Goal: Information Seeking & Learning: Learn about a topic

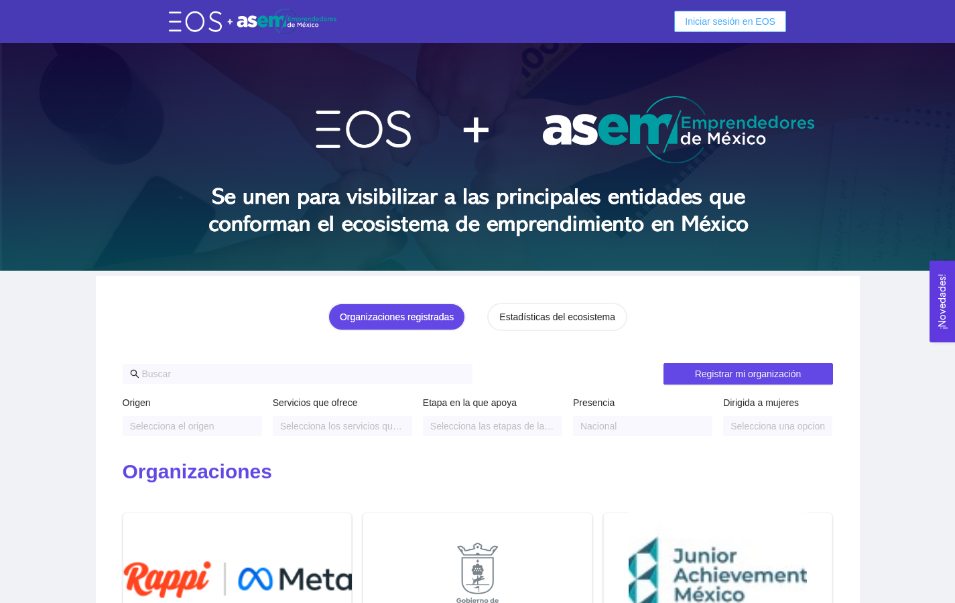
click at [709, 19] on span "Iniciar sesión en EOS" at bounding box center [730, 21] width 90 height 15
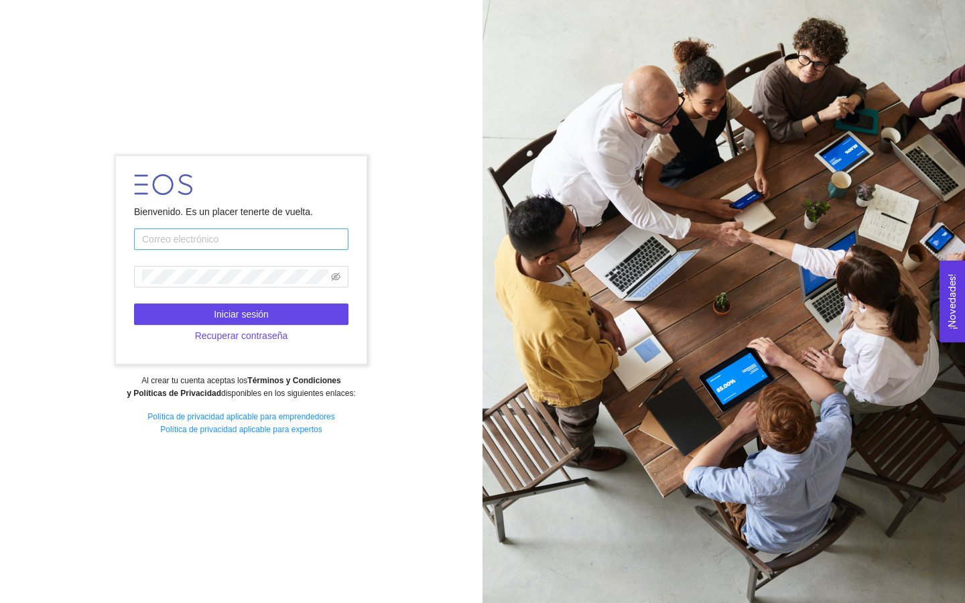
type input "[EMAIL_ADDRESS][DOMAIN_NAME]"
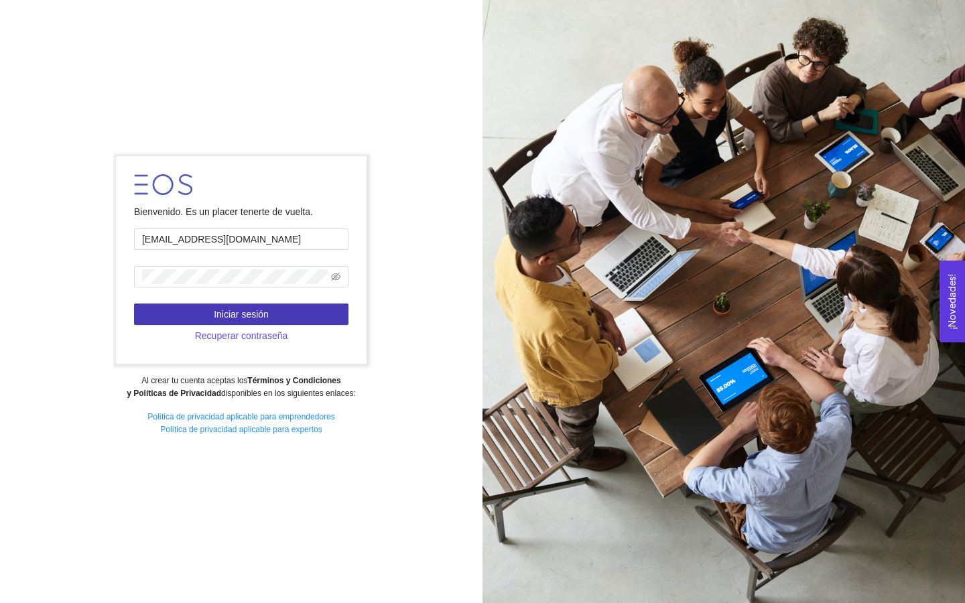
click at [293, 309] on button "Iniciar sesión" at bounding box center [241, 314] width 214 height 21
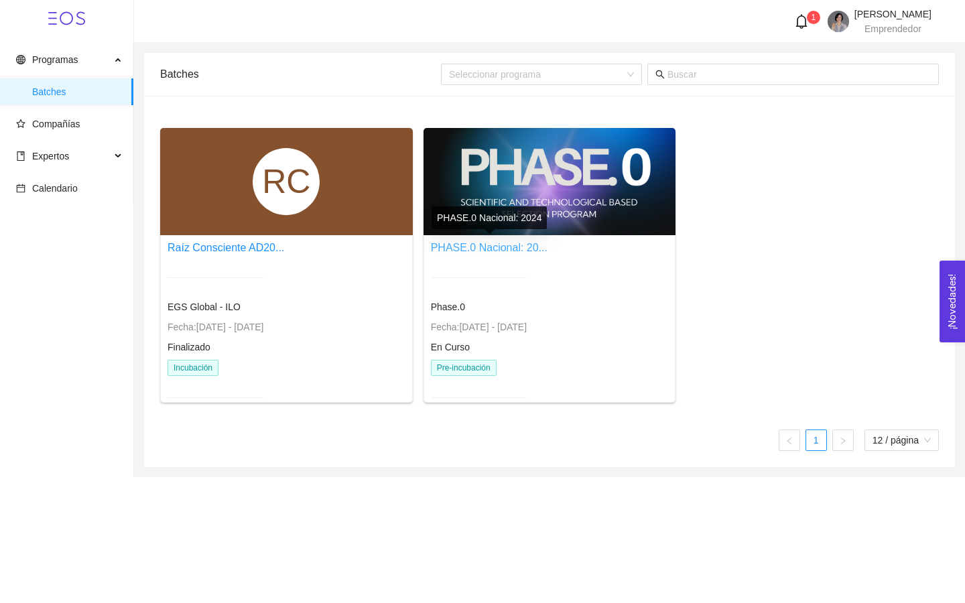
click at [543, 247] on link "PHASE.0 Nacional: 20..." at bounding box center [489, 247] width 117 height 11
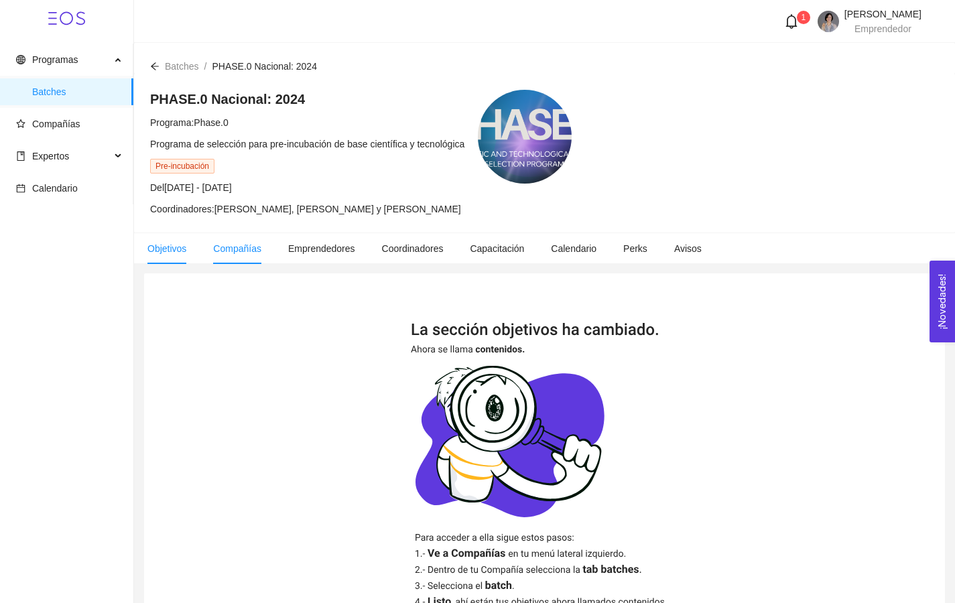
click at [241, 246] on span "Compañías" at bounding box center [237, 248] width 48 height 11
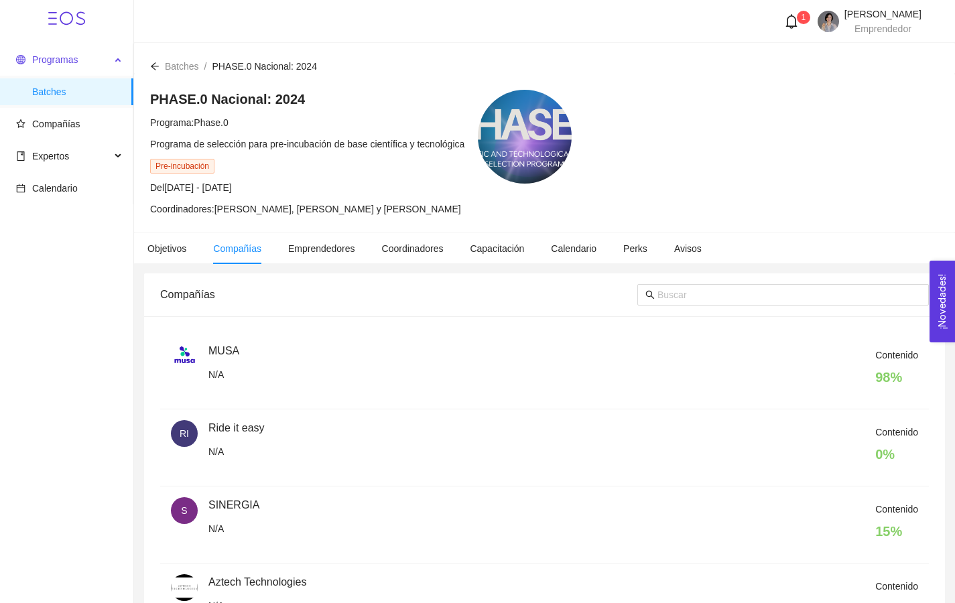
click at [98, 67] on span "Programas" at bounding box center [63, 59] width 94 height 27
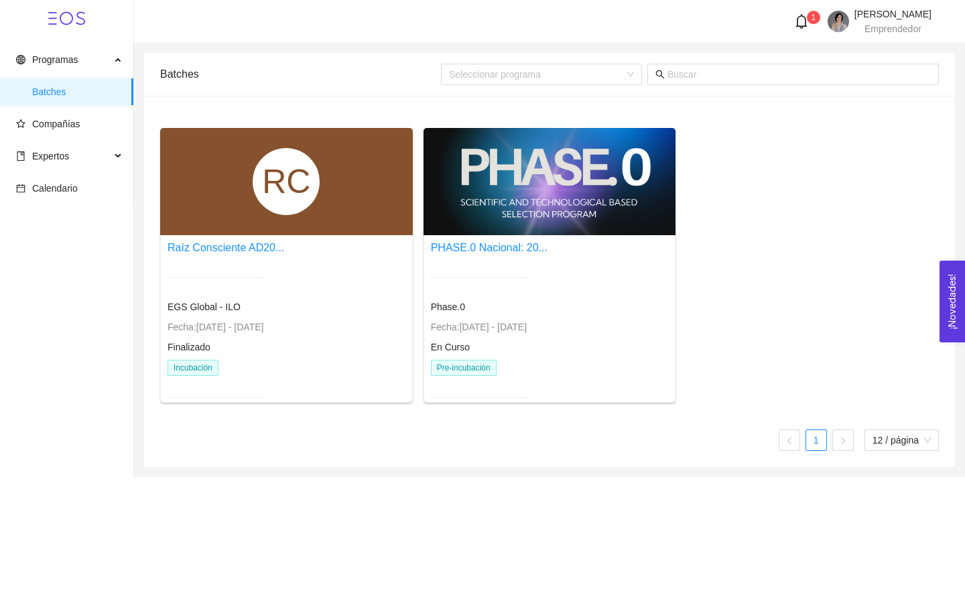
click at [502, 276] on div at bounding box center [479, 277] width 96 height 33
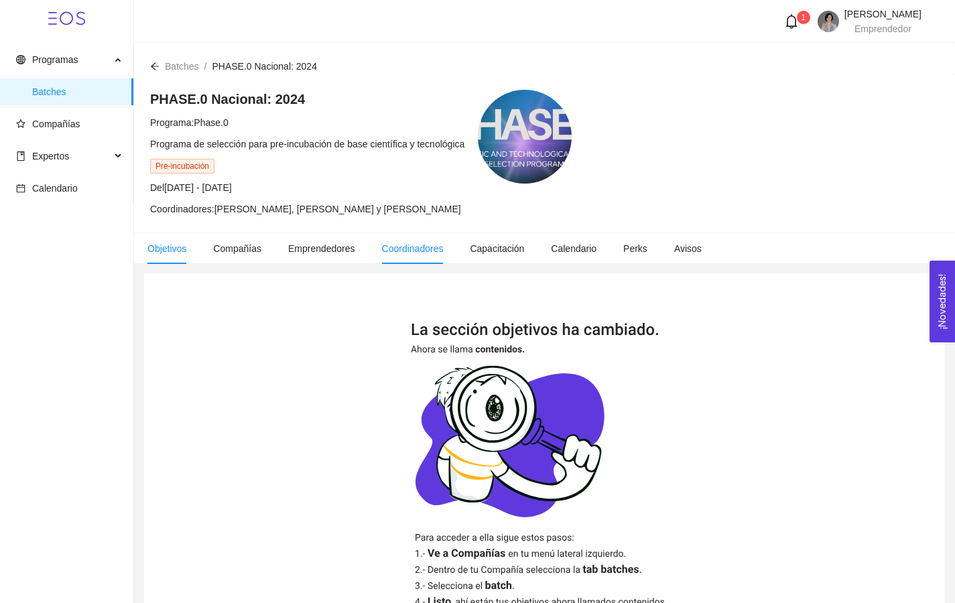
click at [399, 245] on span "Coordinadores" at bounding box center [413, 248] width 62 height 11
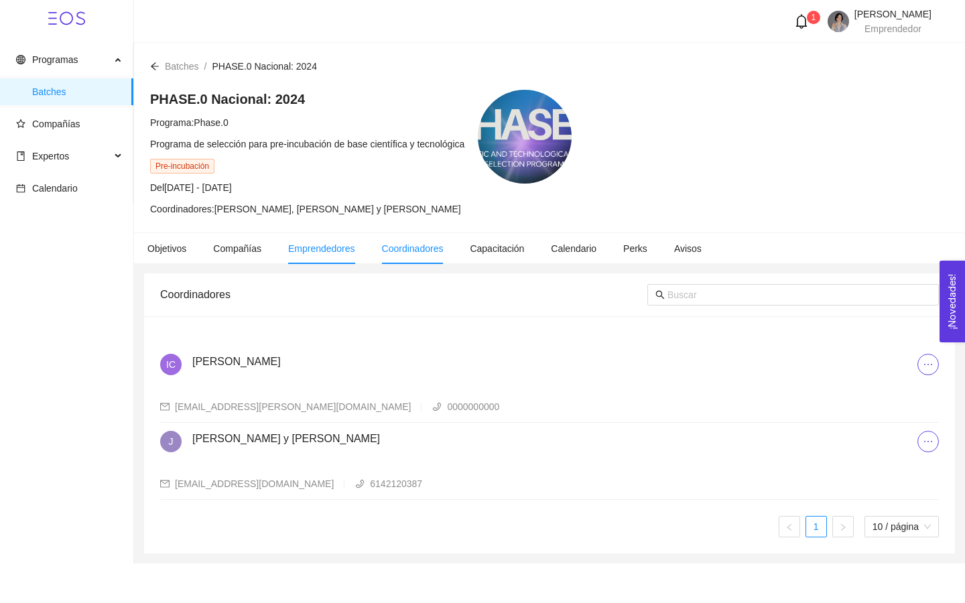
click at [327, 254] on li "Emprendedores" at bounding box center [322, 248] width 94 height 31
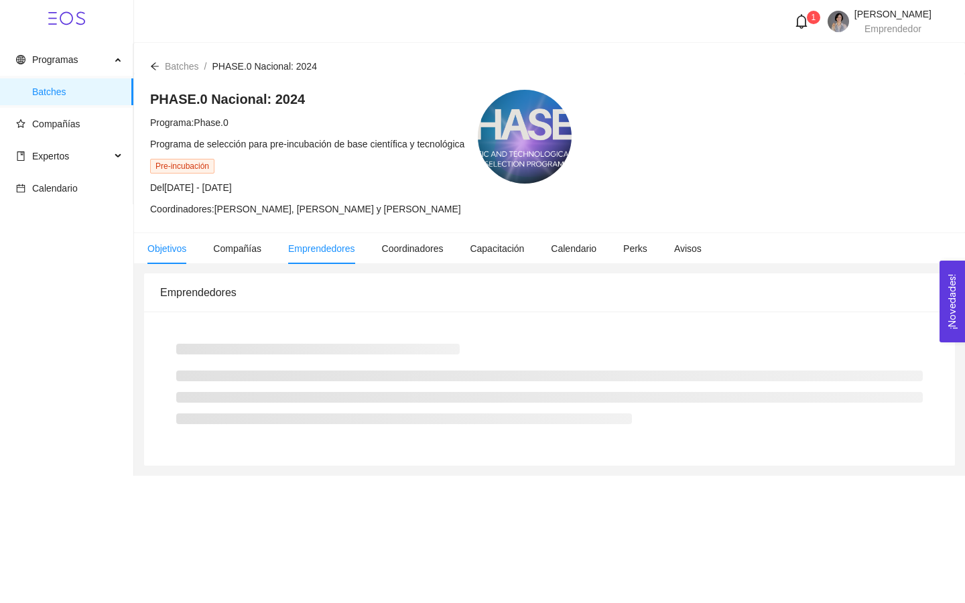
click at [177, 245] on span "Objetivos" at bounding box center [166, 248] width 39 height 11
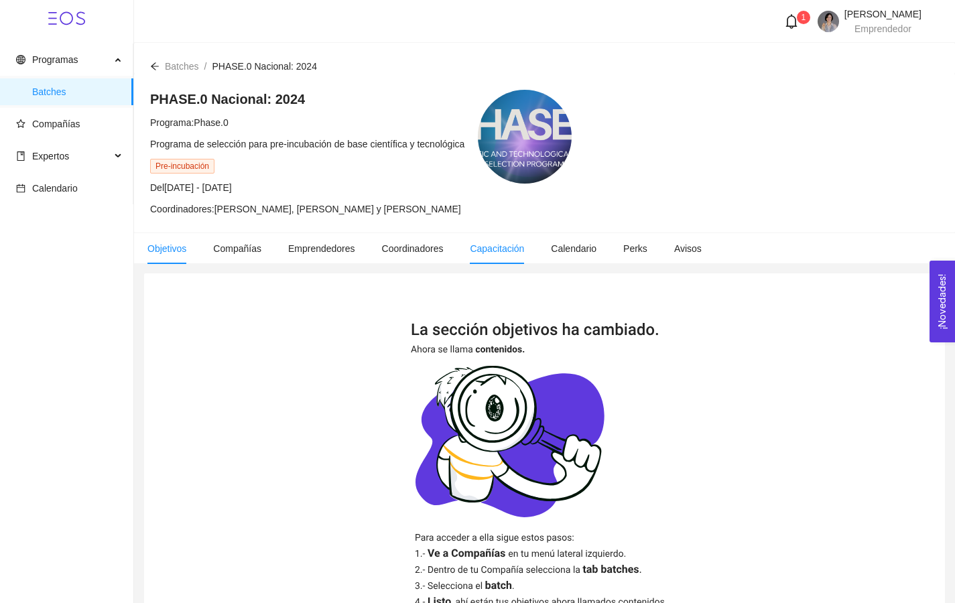
click at [499, 243] on span "Capacitación" at bounding box center [497, 248] width 54 height 11
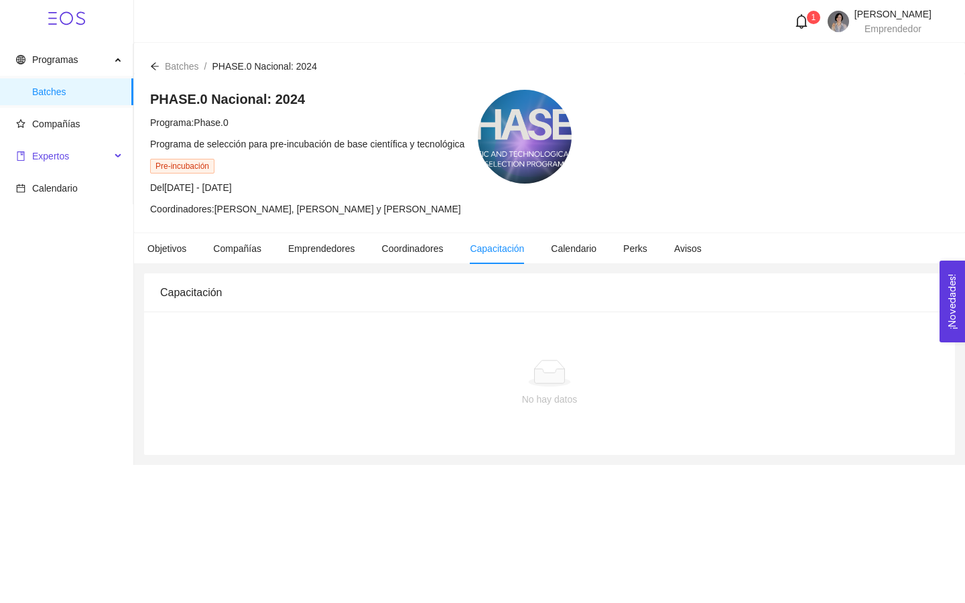
click at [104, 155] on span "Expertos" at bounding box center [63, 156] width 94 height 27
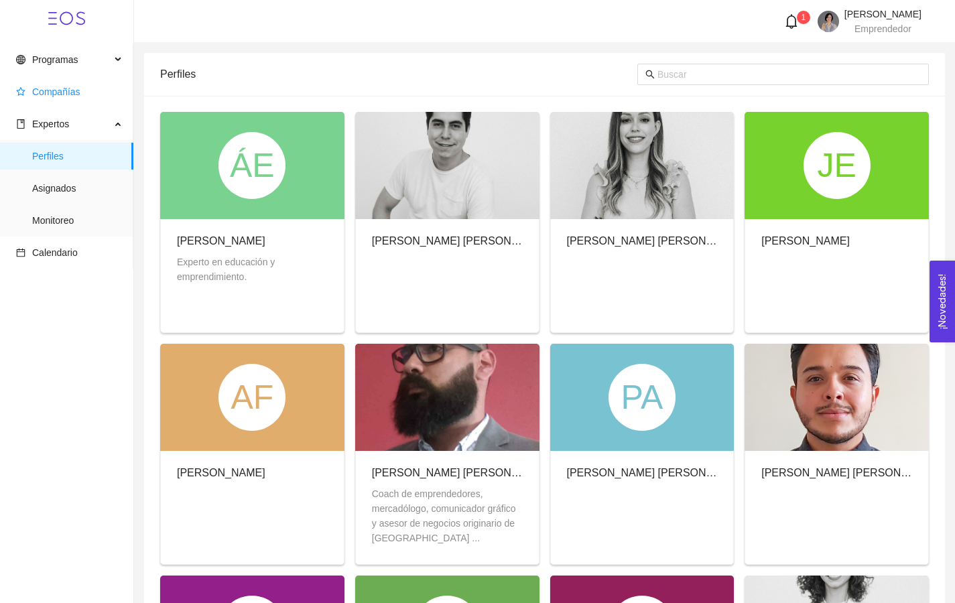
click at [108, 97] on span "Compañías" at bounding box center [69, 91] width 107 height 27
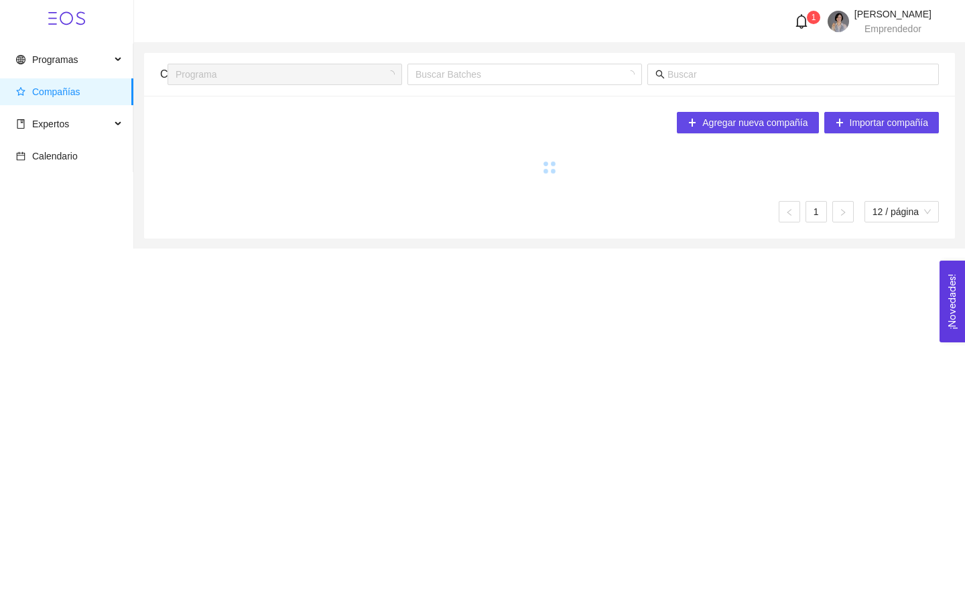
click at [65, 86] on span "Compañías" at bounding box center [56, 91] width 48 height 11
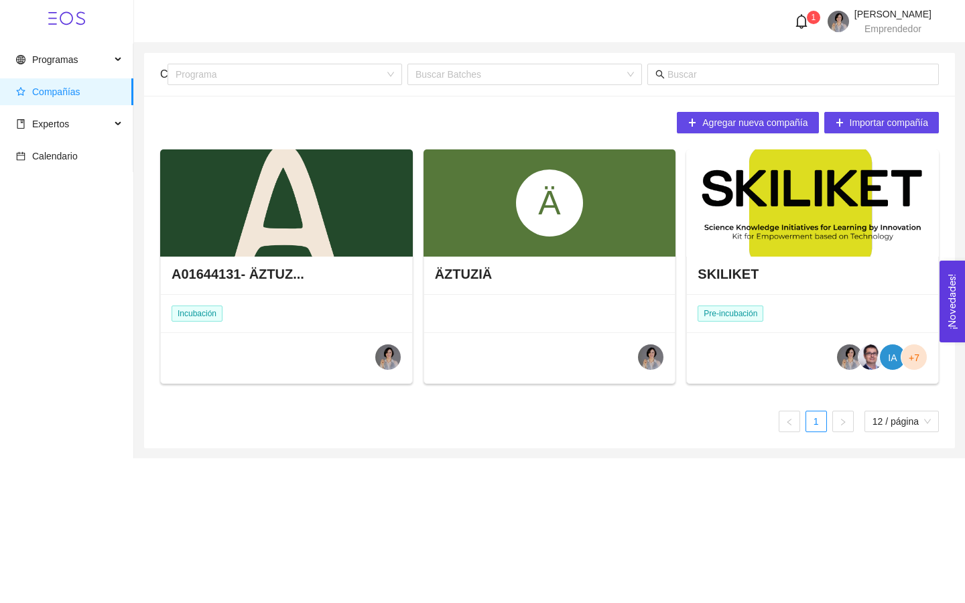
click at [880, 208] on div at bounding box center [812, 202] width 253 height 107
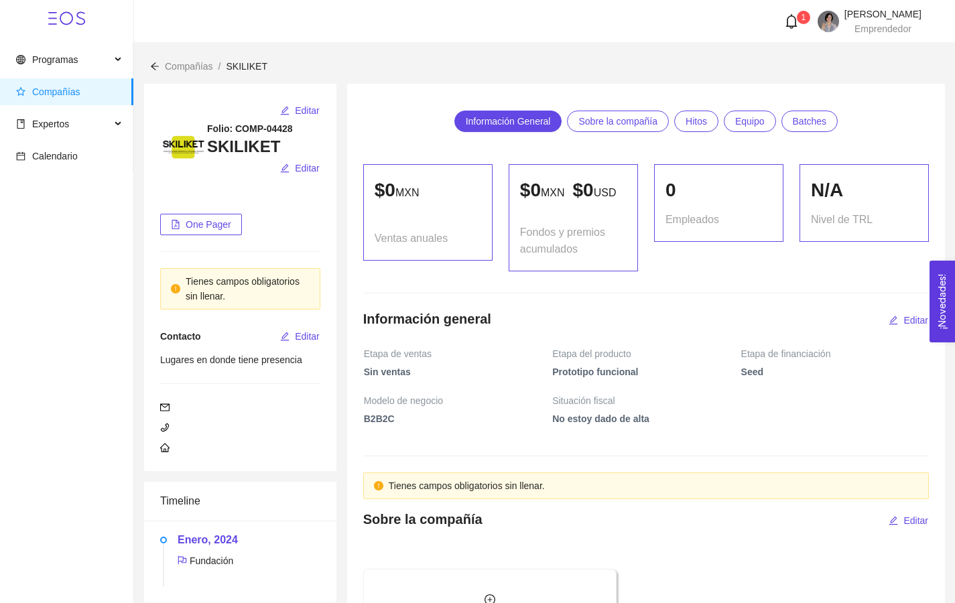
click at [629, 121] on span "Sobre la compañía" at bounding box center [617, 121] width 79 height 20
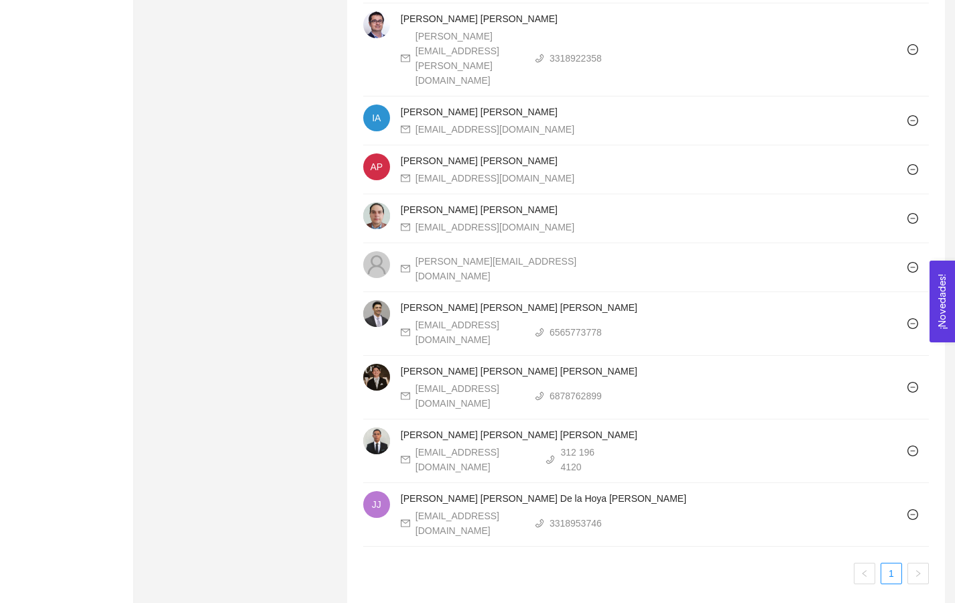
scroll to position [1244, 0]
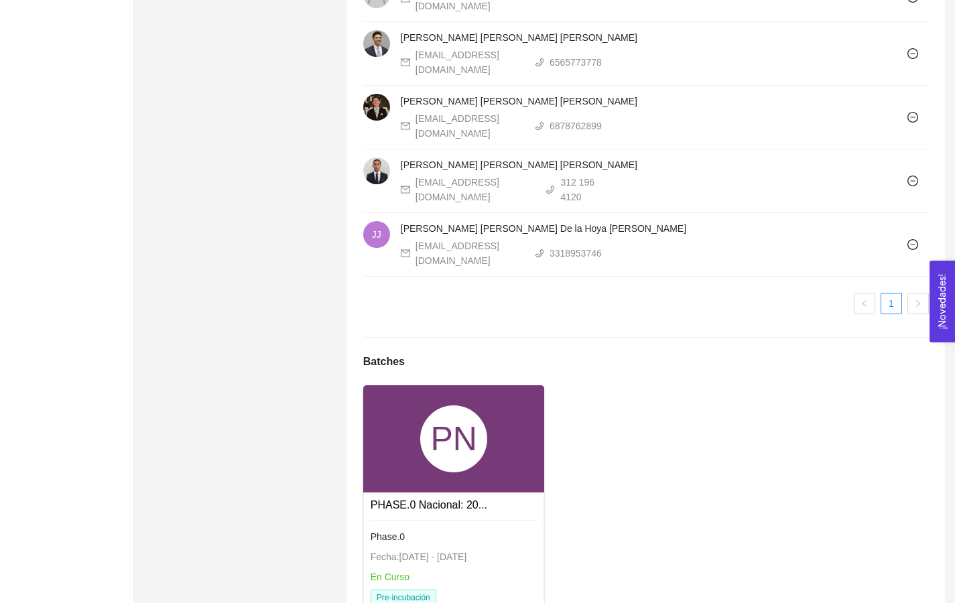
click at [444, 520] on div "Phase.0 Fecha: [DATE] - [DATE] En Curso Pre-incubación" at bounding box center [454, 567] width 167 height 95
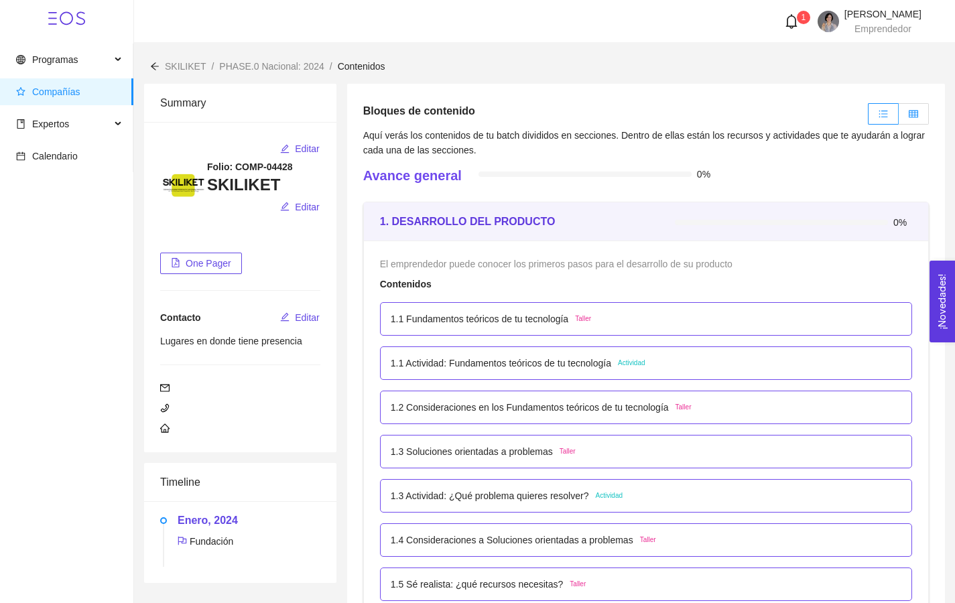
click at [913, 111] on icon "table" at bounding box center [913, 113] width 9 height 9
click at [899, 117] on input "radio" at bounding box center [899, 117] width 0 height 0
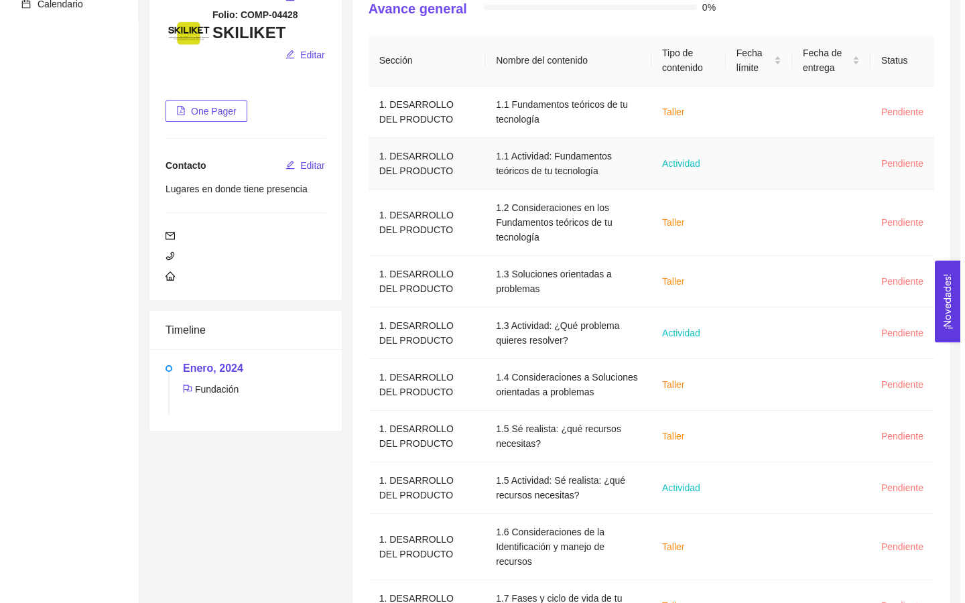
scroll to position [162, 0]
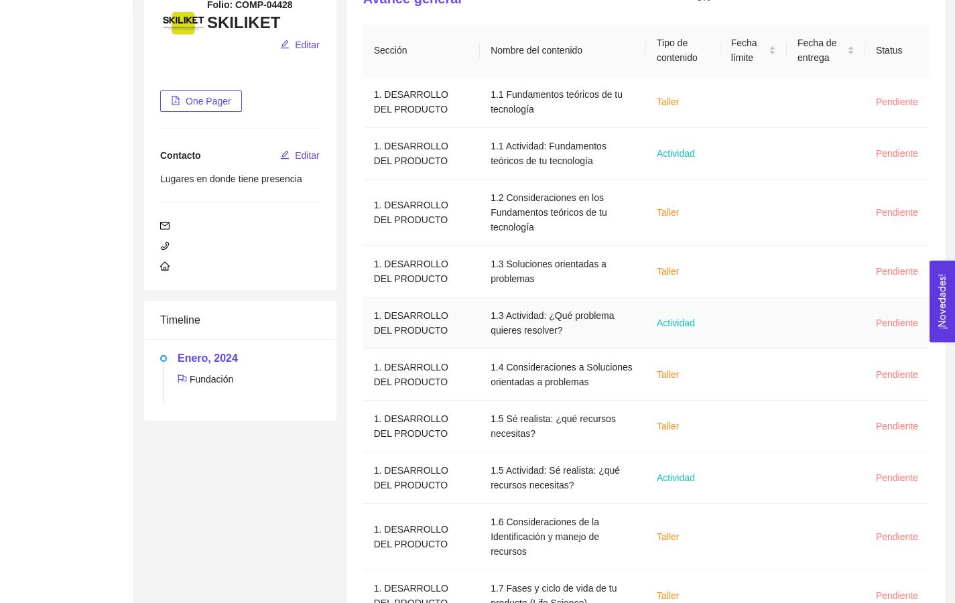
click at [587, 322] on td "1.3 Actividad: ¿Qué problema quieres resolver?" at bounding box center [563, 324] width 166 height 52
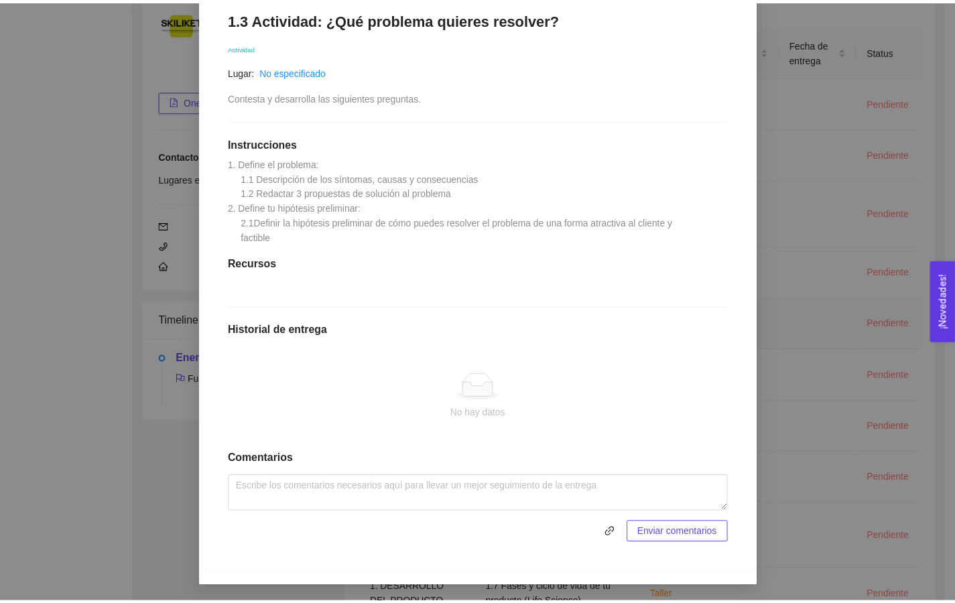
scroll to position [0, 0]
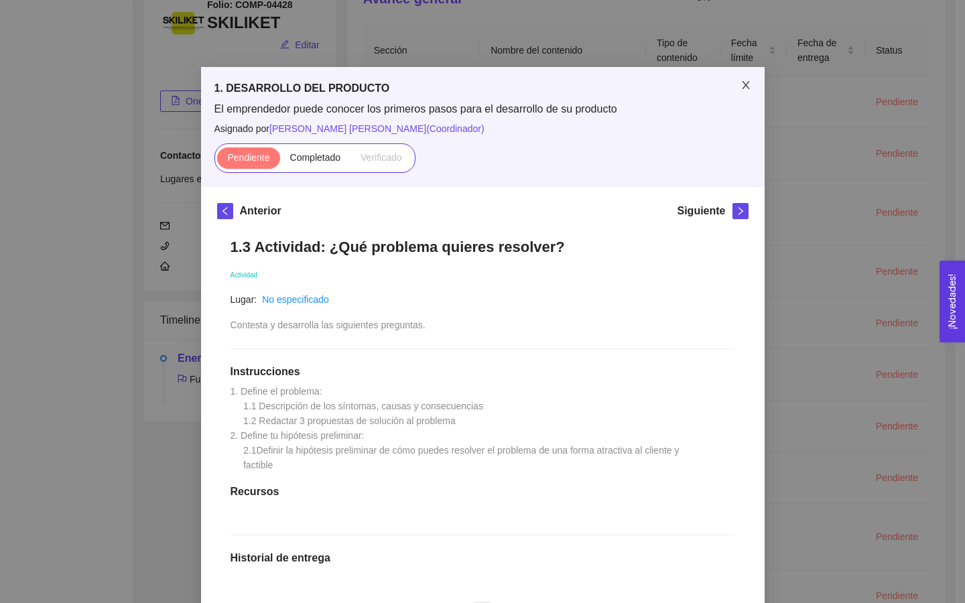
click at [740, 90] on icon "close" at bounding box center [745, 85] width 11 height 11
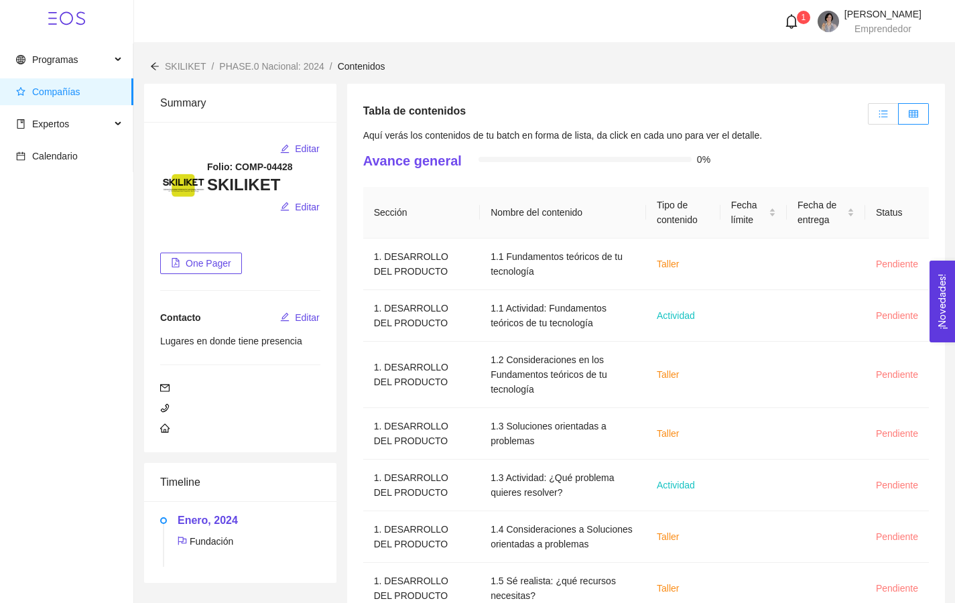
click at [884, 109] on icon "unordered-list" at bounding box center [882, 113] width 9 height 9
click at [868, 117] on input "radio" at bounding box center [868, 117] width 0 height 0
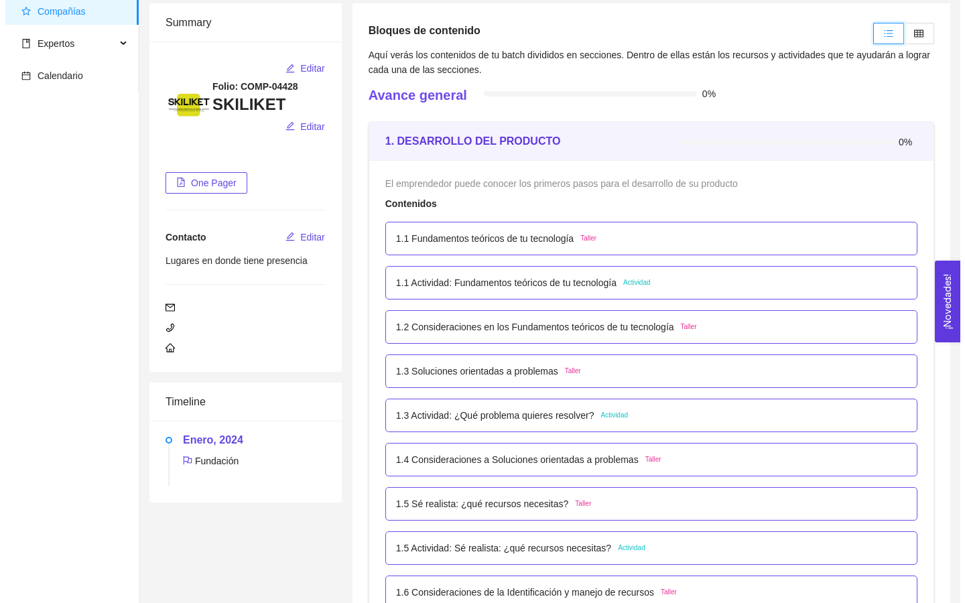
scroll to position [81, 0]
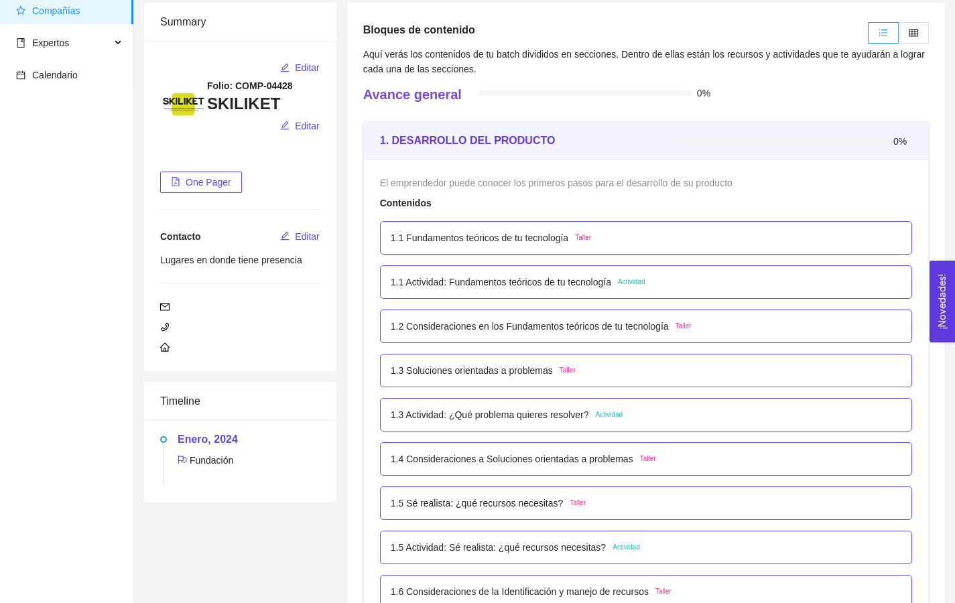
click at [492, 237] on p "1.1 Fundamentos teóricos de tu tecnología" at bounding box center [480, 237] width 178 height 15
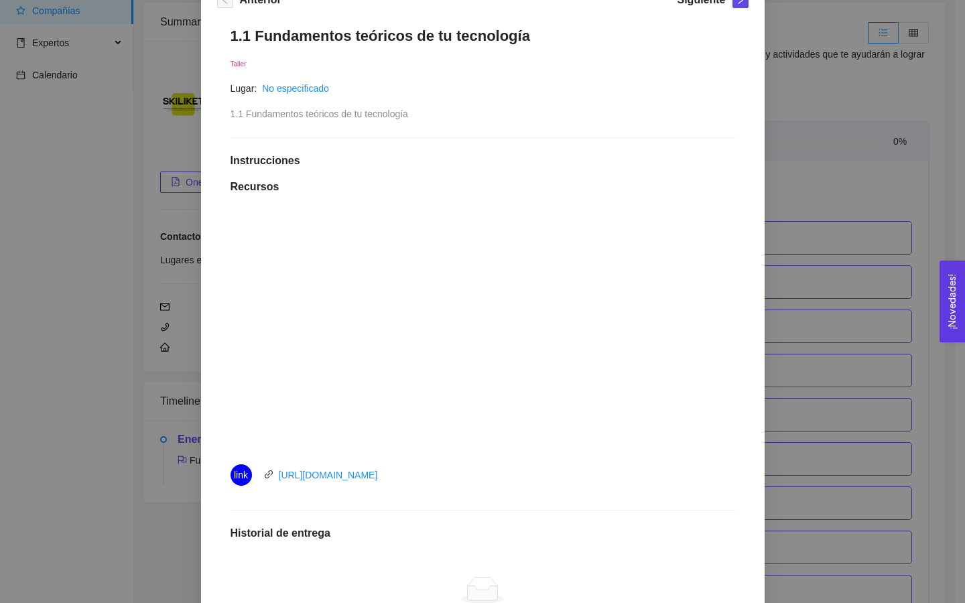
scroll to position [267, 0]
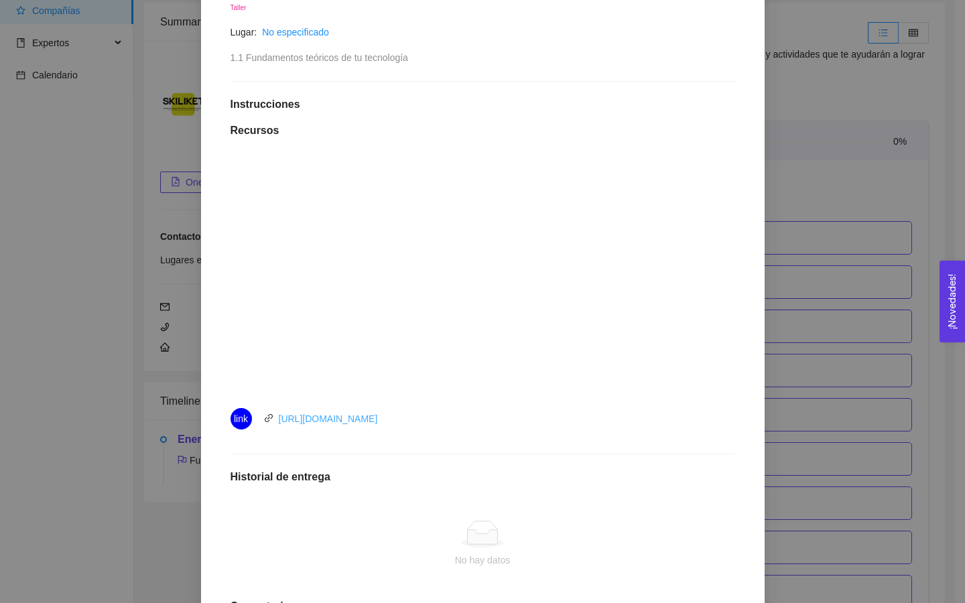
click at [358, 418] on link "[URL][DOMAIN_NAME]" at bounding box center [328, 418] width 99 height 11
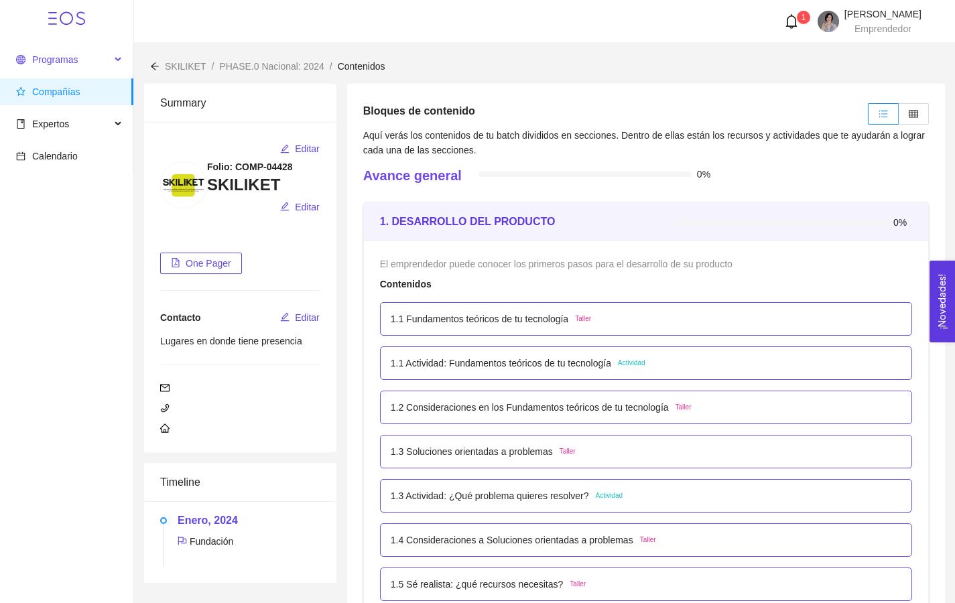
click at [60, 59] on span "Programas" at bounding box center [55, 59] width 46 height 11
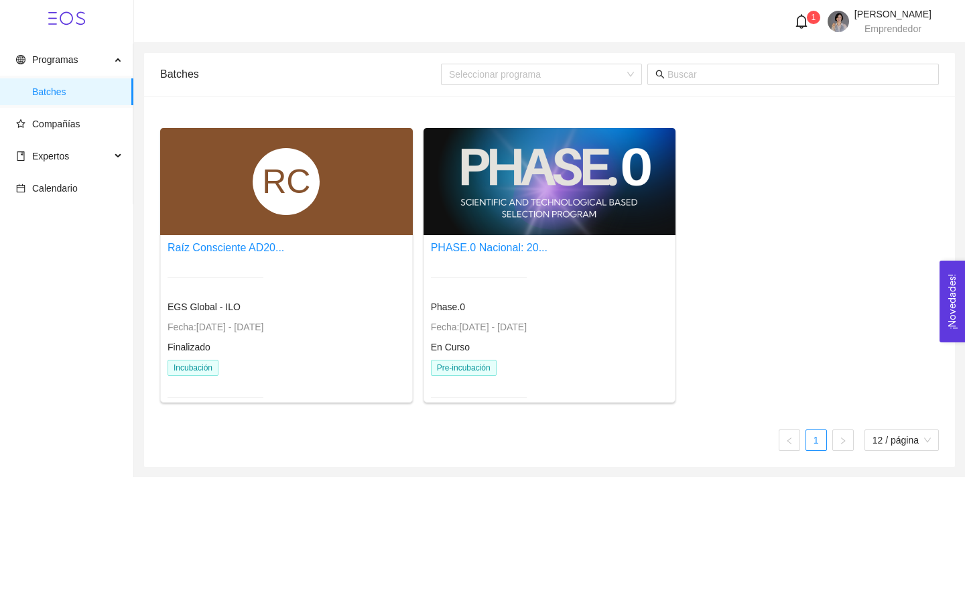
click at [527, 351] on div "En Curso" at bounding box center [479, 347] width 96 height 15
